Goal: Check status: Check status

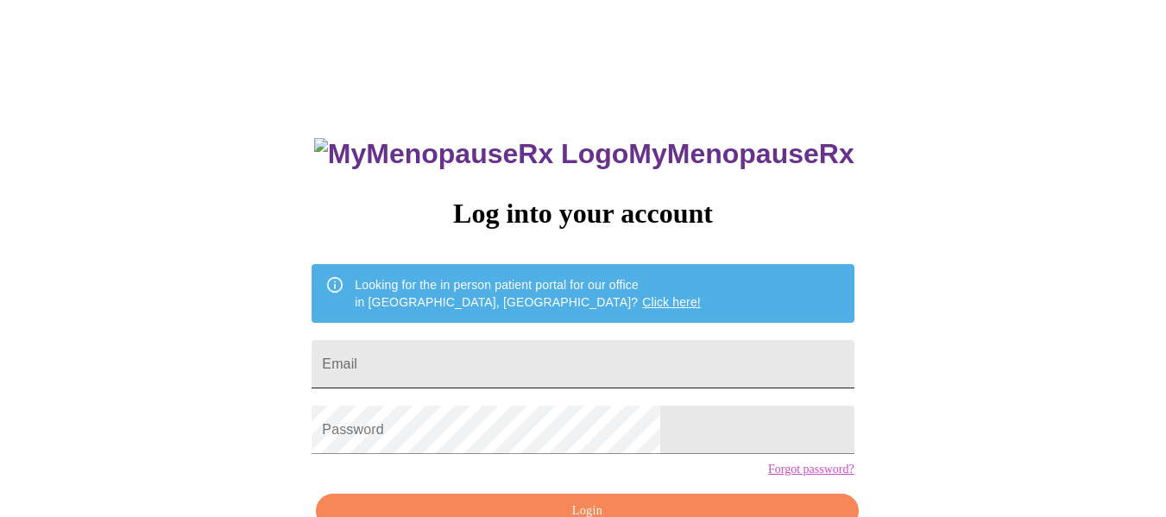
click at [454, 345] on input "Email" at bounding box center [583, 364] width 542 height 48
type input "[EMAIL_ADDRESS][DOMAIN_NAME]"
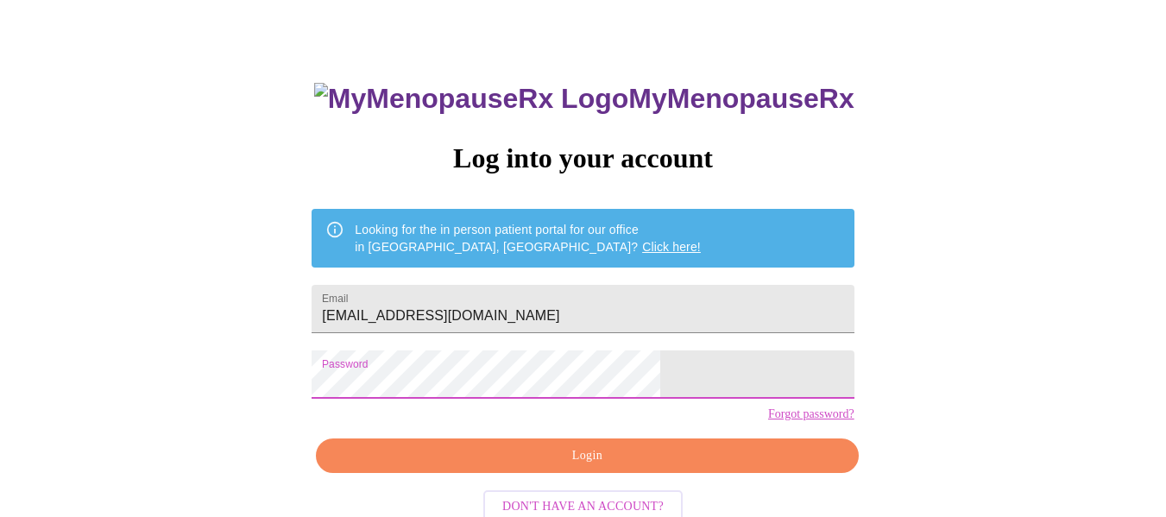
scroll to position [101, 0]
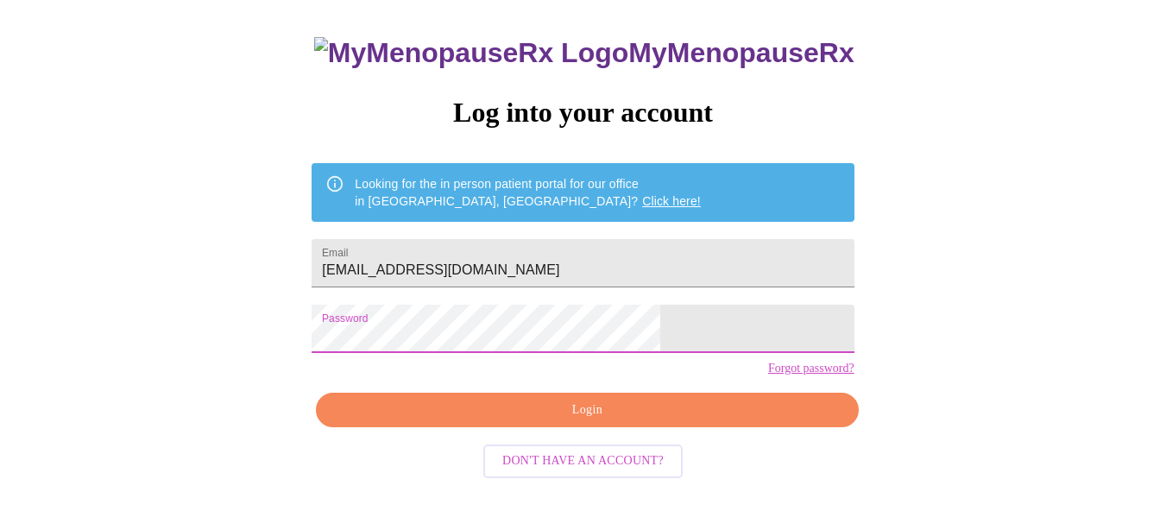
click at [709, 421] on span "Login" at bounding box center [587, 411] width 502 height 22
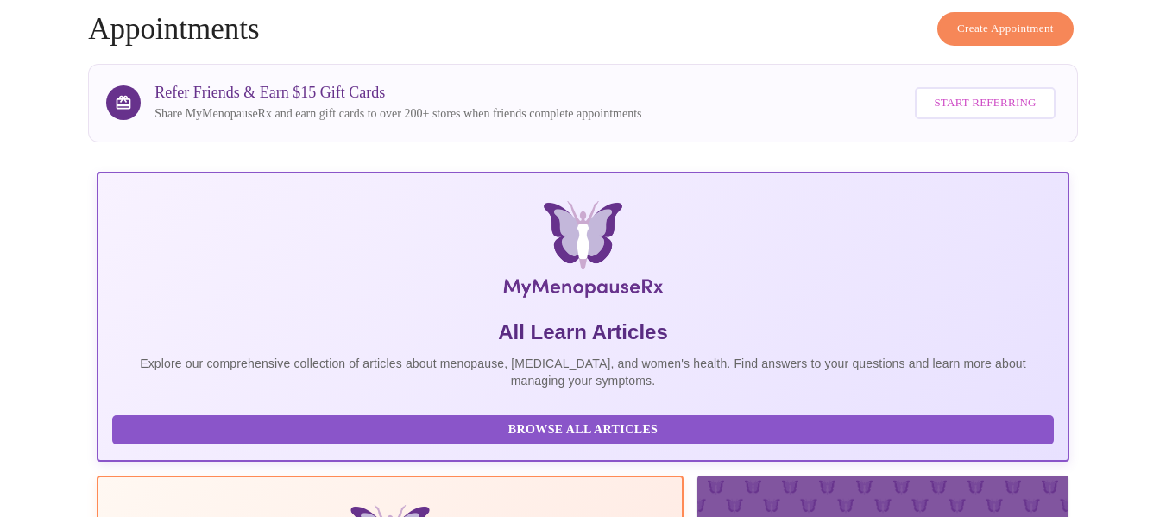
scroll to position [428, 0]
